Goal: Communication & Community: Answer question/provide support

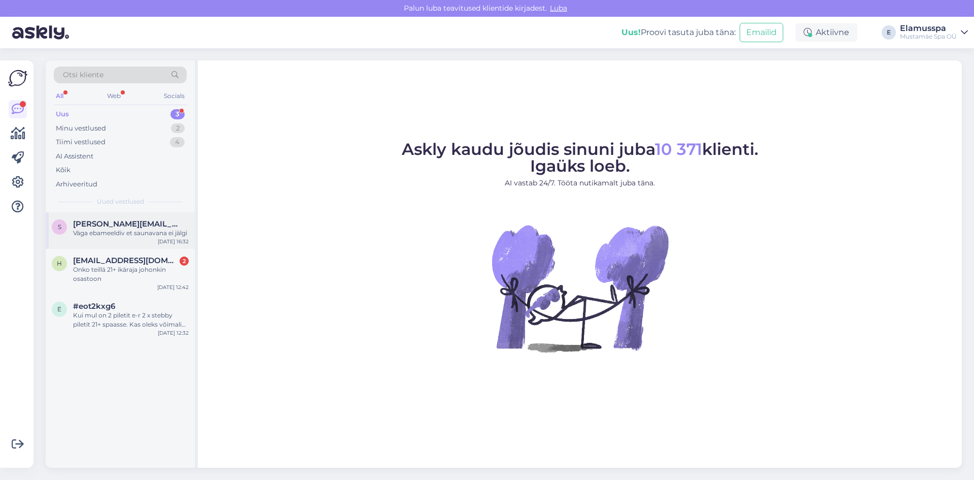
click at [141, 237] on div "Väga ebameeldiv et saunavana ei jälgi" at bounding box center [131, 232] width 116 height 9
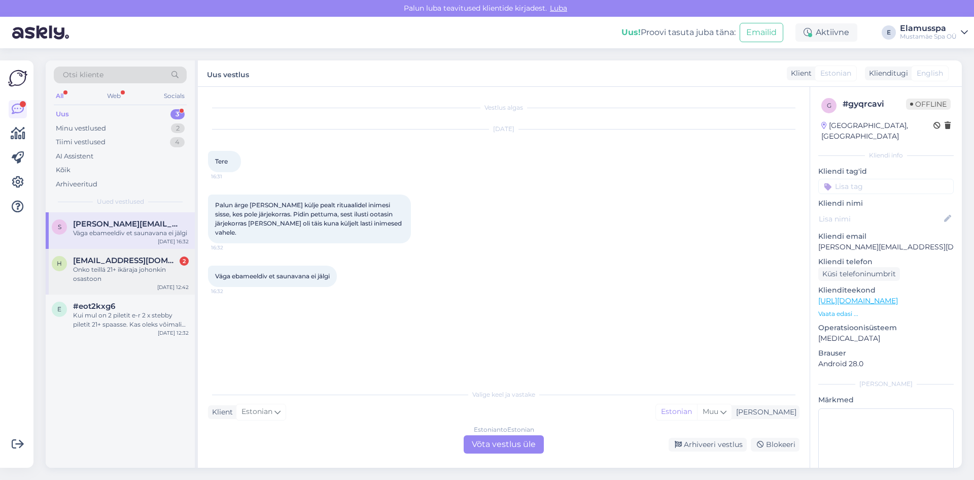
click at [149, 280] on div "Onko teillä 21+ ikäraja johonkin osastoon" at bounding box center [131, 274] width 116 height 18
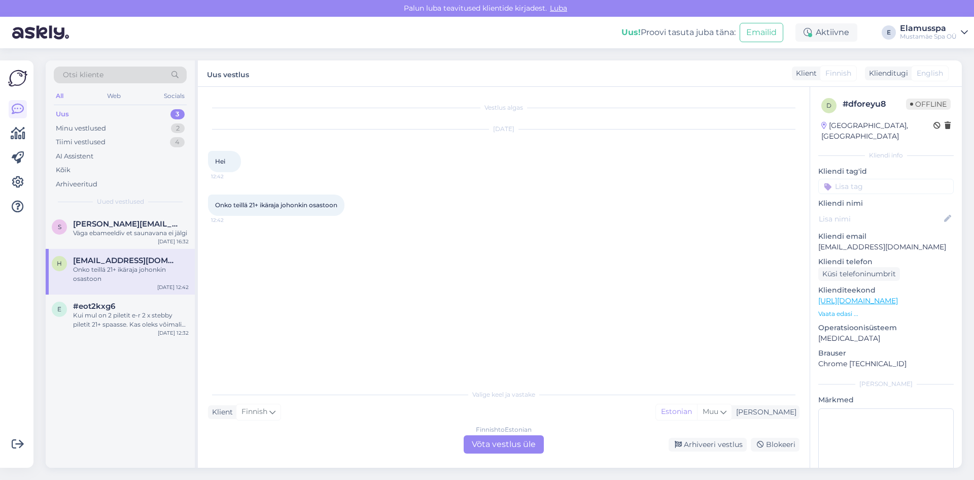
click at [523, 445] on div "Finnish to Estonian Võta vestlus üle" at bounding box center [504, 444] width 80 height 18
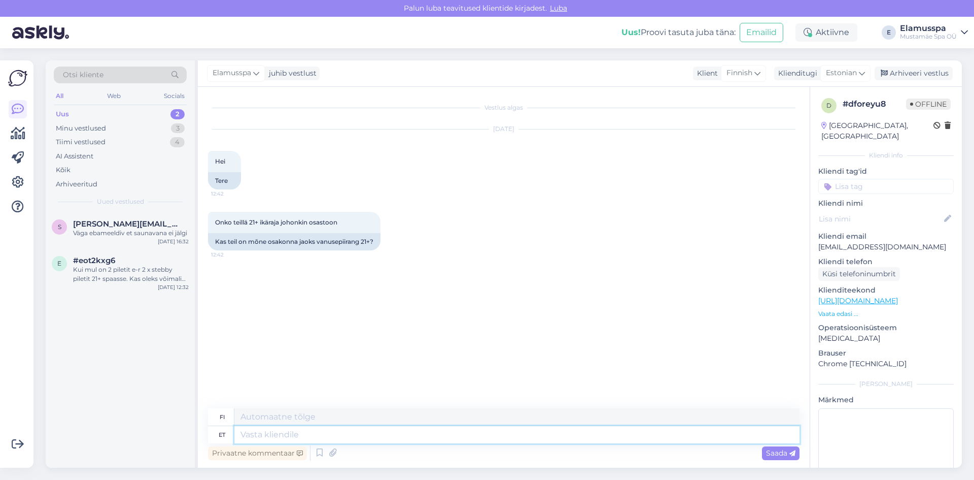
click at [509, 442] on textarea at bounding box center [516, 434] width 565 height 17
type textarea "Tere!"
type textarea "Hei!"
type textarea "Tere! 21+"
type textarea "Hei! 21+"
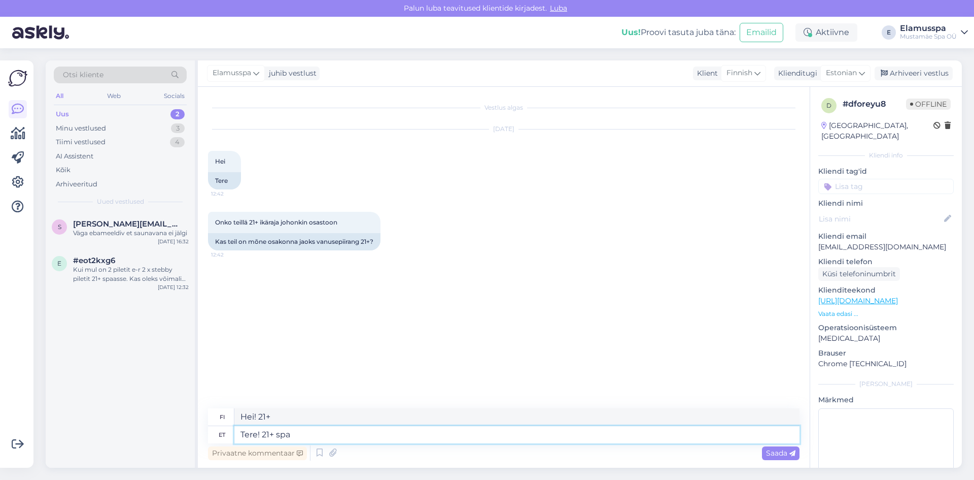
type textarea "Tere! 21+ spa p"
type textarea "Hei! 21+ kylpylä"
type textarea "Tere! 21+ spa pool"
type textarea "Hei! 21+ kylpyläbileet"
type textarea "Tere! 21+ spa pool on a"
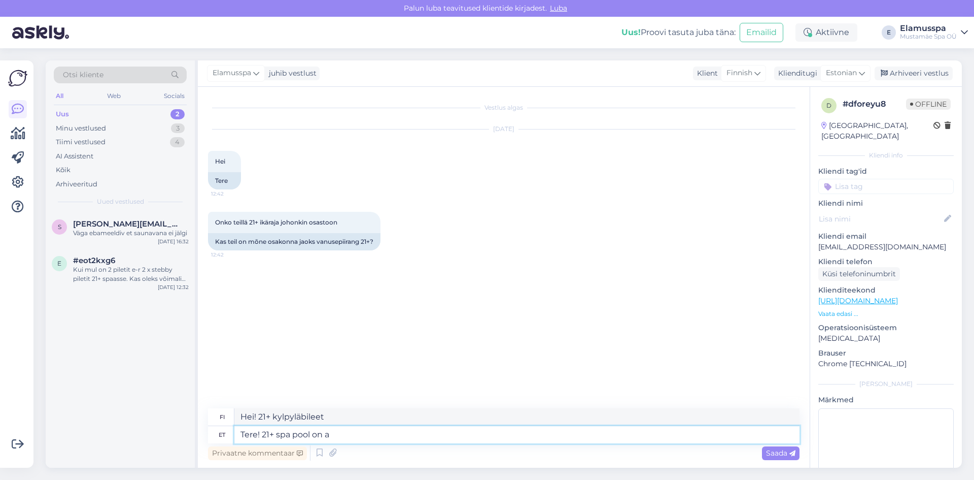
type textarea "Hei! Kylpyläallas on 21+."
type textarea "Tere! 21+ spa pool on alates 1"
type textarea "Hei! 21+ -kylpyläallas on peräisin"
type textarea "Tere! 21+ spa pool on alates 18"
type textarea "Hei! 21+ -kylpyläallas on avoinna klo 18 alkaen."
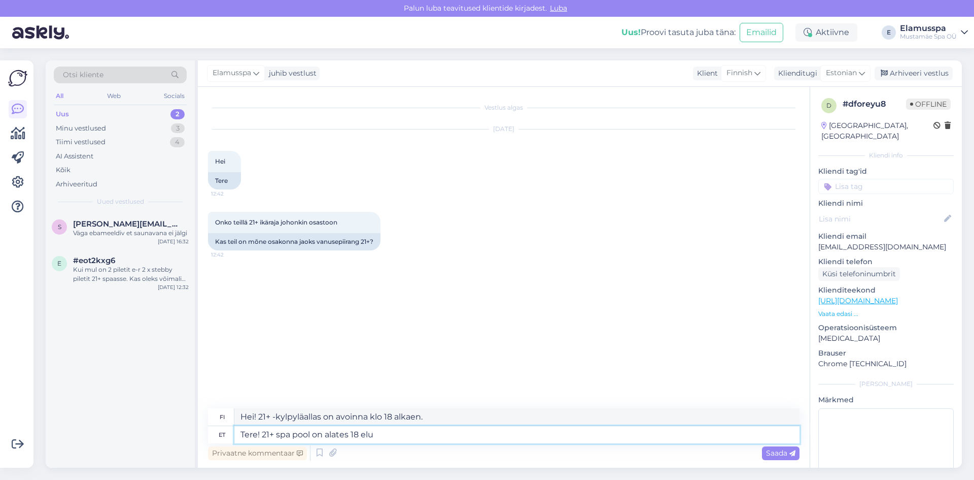
type textarea "Tere! 21+ spa pool on alates 18 el"
type textarea "Hei! 21+ -kylpyläallas on tarkoitettu 18-vuotiaille [PERSON_NAME] vanhemmille."
type textarea "Tere! 21+ spa pool on alates 18 eluaastast :)"
type textarea "Hei! 21+ -kylpyläallas on tarkoitettu 18-vuotiaille [PERSON_NAME] vanhemmille :)"
type textarea "Tere! 21+ spa pool on alates 18 eluaastast :) Elamus"
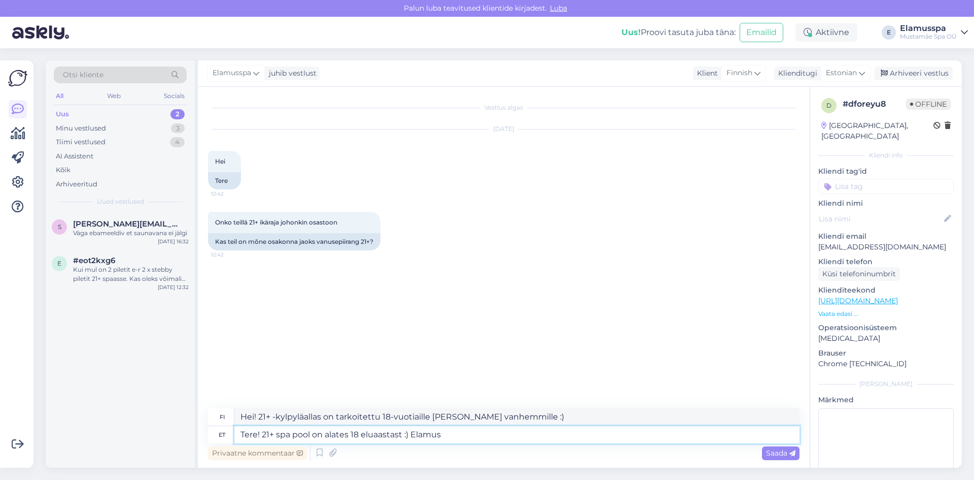
type textarea "Hei! 21+ kylpyläallas on tarkoitettu 18-vuotiaille [PERSON_NAME] vanhemmille :)…"
type textarea "Tere! 21+ spa pool on alates 18 eluaastast :) Elamus Spa"
type textarea "Hei! 21+ kylpyläbileet on tarkoitettu 18-vuotiaille [PERSON_NAME] vanhemmille :…"
type textarea "Tere! 21+ spa pool on alates 18 eluaastast :) Elamus Spa on t"
type textarea "Hei! 21+ kylpyläallas on tarkoitettu 18 vuotta täyttäneille :) Elamus Spa on"
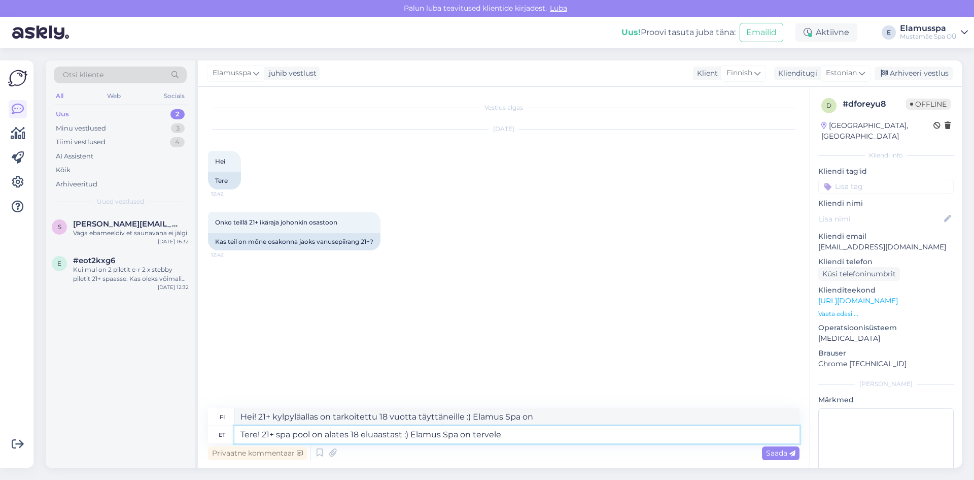
type textarea "Tere! 21+ spa pool on alates 18 eluaastast :) Elamus Spa on tervele"
type textarea "Hei! 21+ kylpyläbileet on tarkoitettu 18 vuotta täyttäneille :) Elamus Spa on k…"
drag, startPoint x: 530, startPoint y: 435, endPoint x: 415, endPoint y: 439, distance: 115.8
click at [415, 439] on textarea "Tere! 21+ spa pool on alates 18 eluaastast :) Elamus Spa on tervele perele" at bounding box center [516, 434] width 565 height 17
type textarea "Tere! 21+ spa pool on alates 18 eluaastast :)"
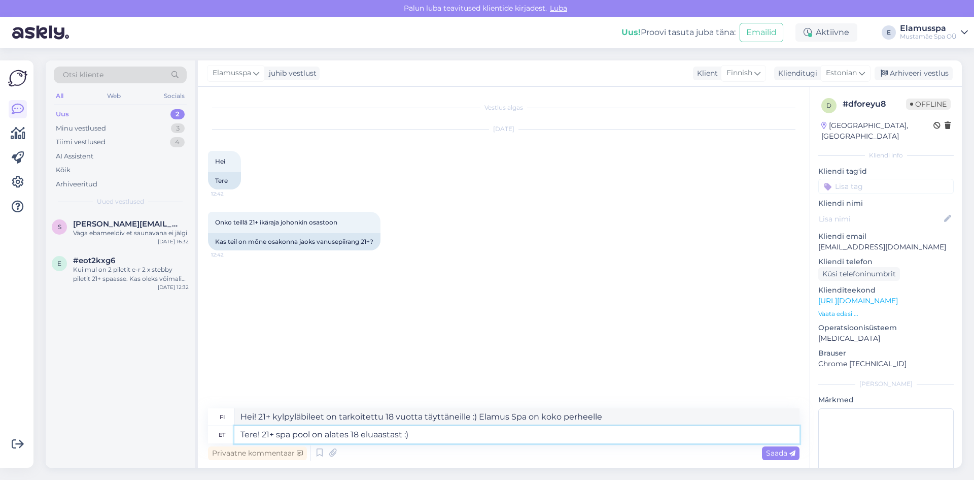
type textarea "Hei! 21+ -kylpyläallas on tarkoitettu 18-vuotiaille [PERSON_NAME] vanhemmille :)"
type textarea "Tere! 21+ spa pool on alates 18 eluaastast :)"
click at [774, 457] on span "Saada" at bounding box center [780, 452] width 29 height 9
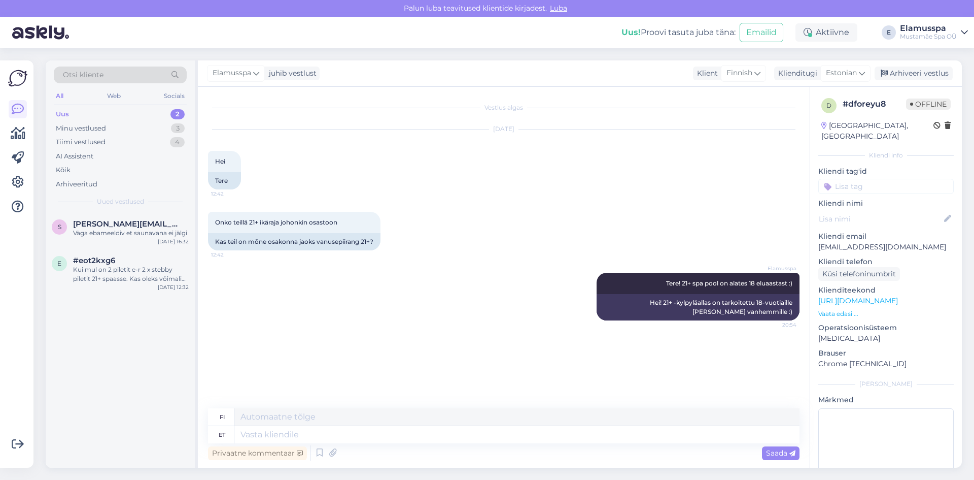
click at [931, 81] on div "Elamusspa juhib vestlust Klient Finnish Klienditugi Estonian Arhiveeri vestlus" at bounding box center [580, 73] width 764 height 26
click at [922, 72] on div "Arhiveeri vestlus" at bounding box center [914, 73] width 78 height 14
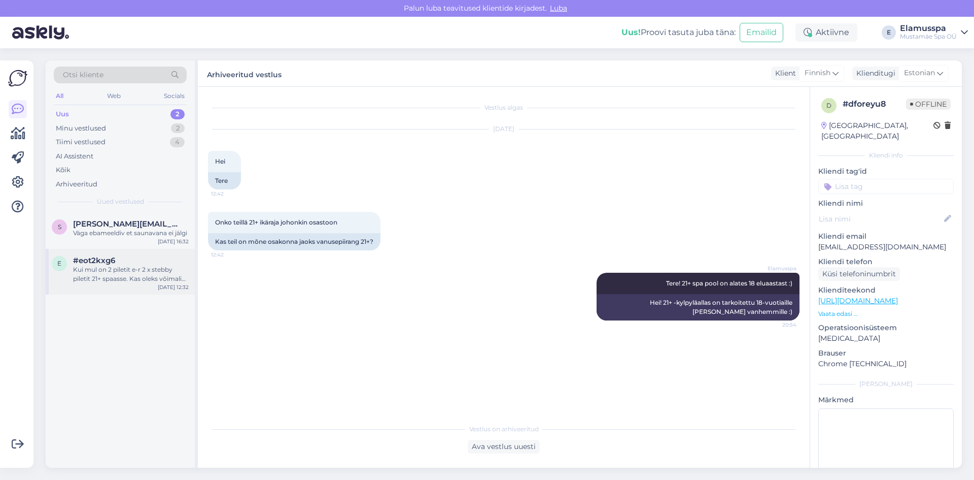
click at [49, 289] on div "e #eot2kxg6 Kui mul on 2 piletit e-r 2 x stebby piletit 21+ spaasse. Kas oleks …" at bounding box center [120, 272] width 149 height 46
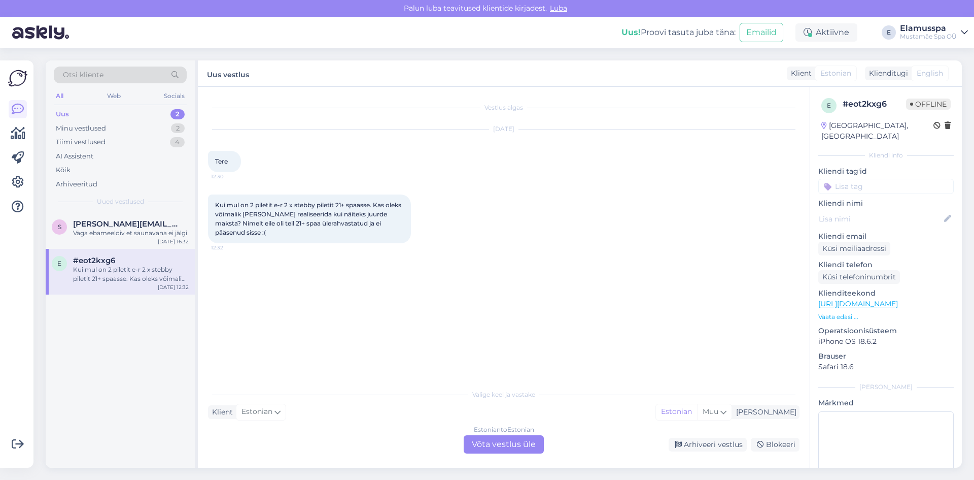
click at [499, 436] on div "Estonian to Estonian Võta vestlus üle" at bounding box center [504, 444] width 80 height 18
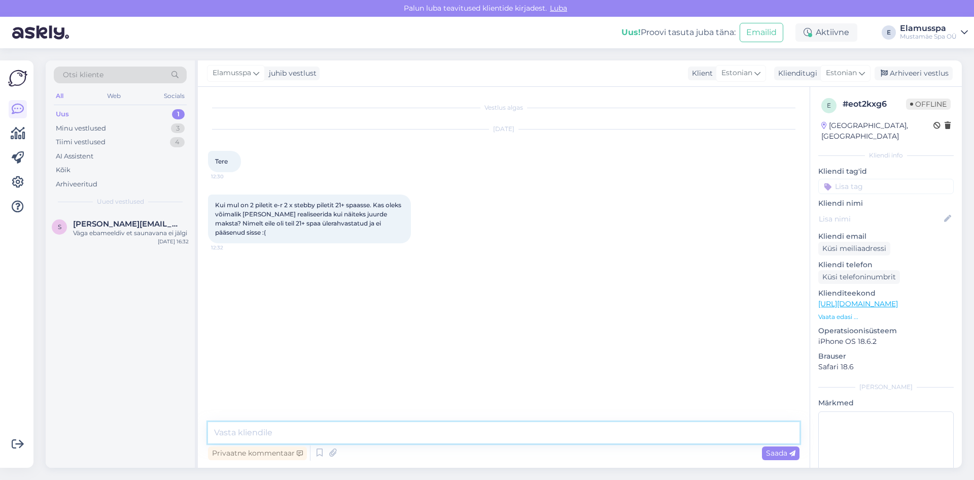
click at [496, 431] on textarea at bounding box center [504, 432] width 592 height 21
type textarea "Tere! Jah ikka on :) Meil on võimalik [PERSON_NAME] pileteid kuni 3 kuud pikend…"
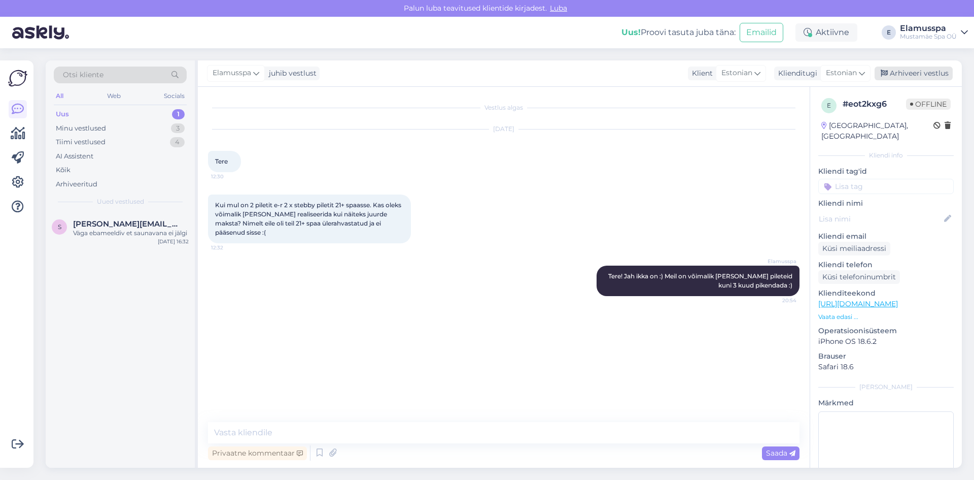
click at [924, 70] on div "Arhiveeri vestlus" at bounding box center [914, 73] width 78 height 14
